Goal: Navigation & Orientation: Find specific page/section

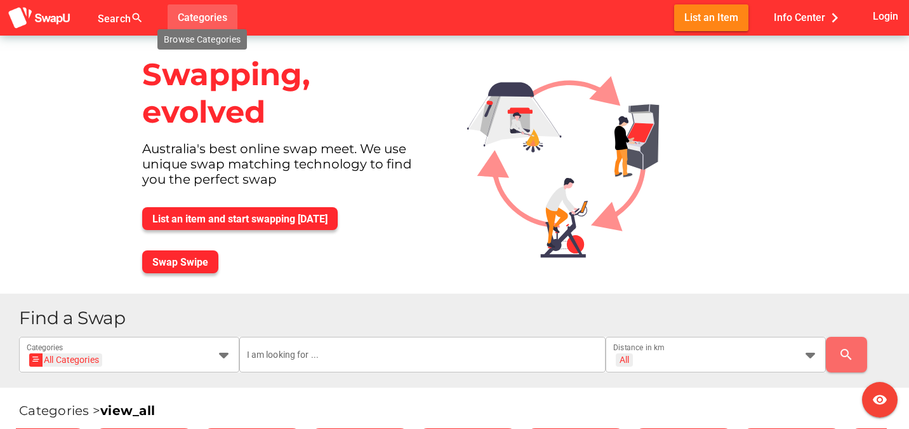
click at [218, 19] on span "Categories" at bounding box center [203, 17] width 50 height 21
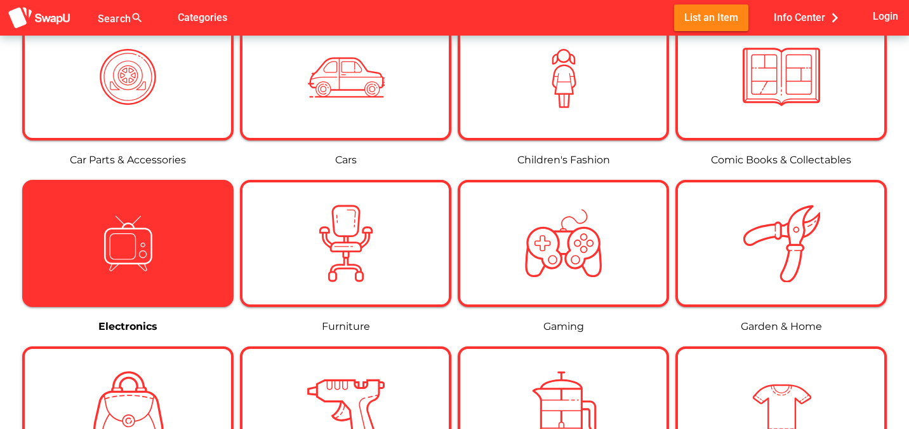
scroll to position [580, 0]
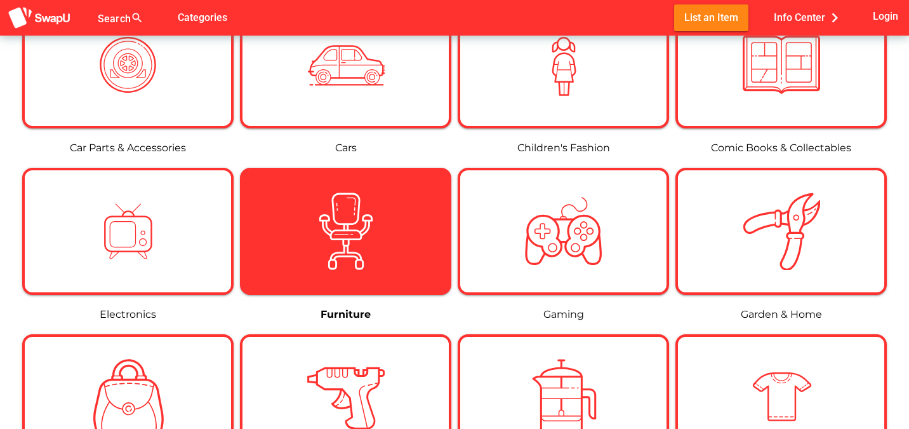
click at [277, 256] on div at bounding box center [346, 230] width 206 height 77
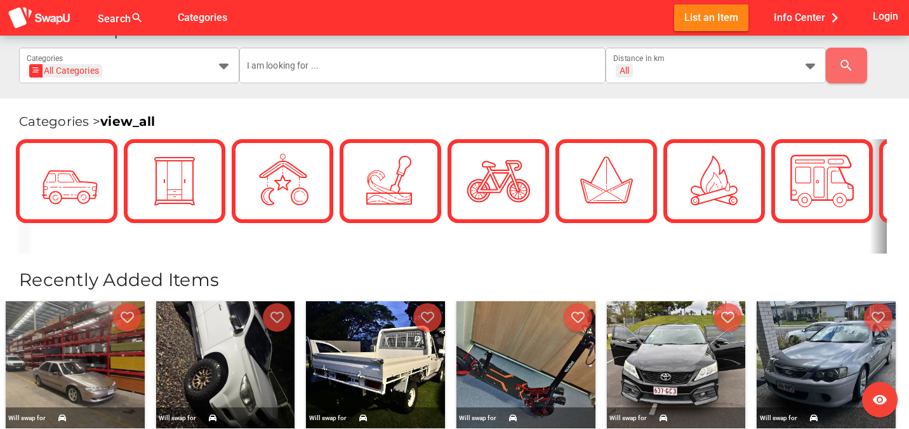
scroll to position [368, 0]
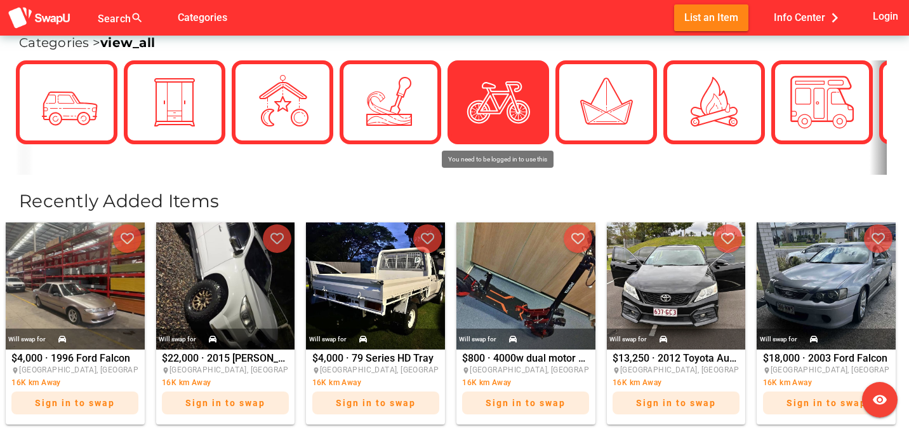
click at [479, 109] on img at bounding box center [498, 101] width 63 height 63
click at [462, 90] on div at bounding box center [498, 102] width 76 height 76
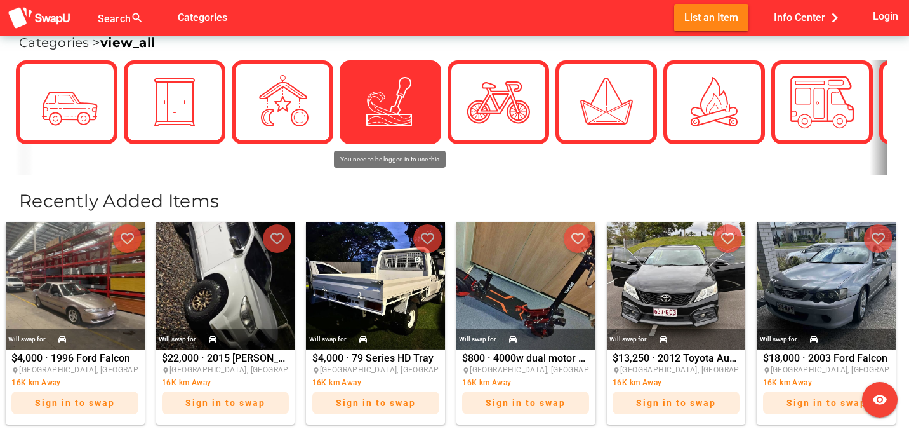
click at [415, 114] on div at bounding box center [390, 101] width 63 height 63
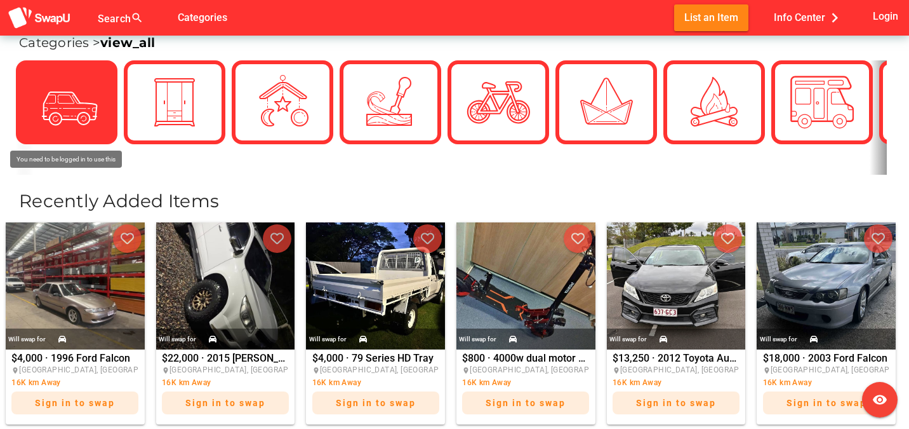
click at [72, 105] on icon at bounding box center [67, 102] width 32 height 32
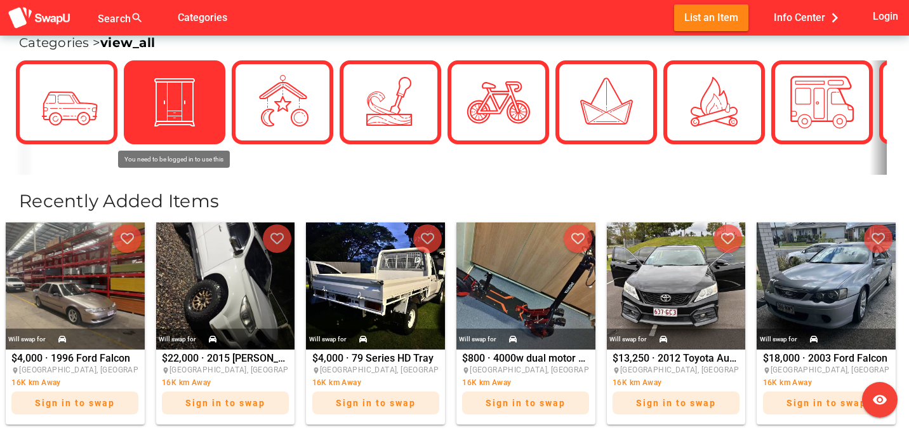
click at [215, 110] on div at bounding box center [175, 102] width 102 height 84
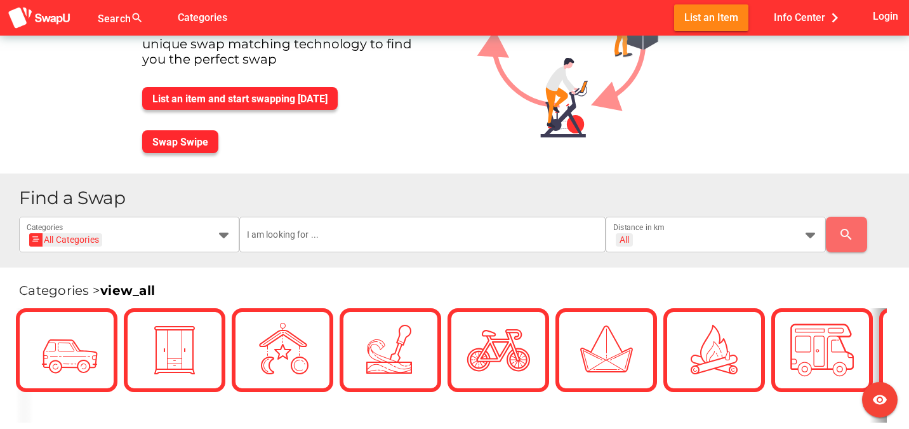
scroll to position [155, 0]
